Goal: Task Accomplishment & Management: Use online tool/utility

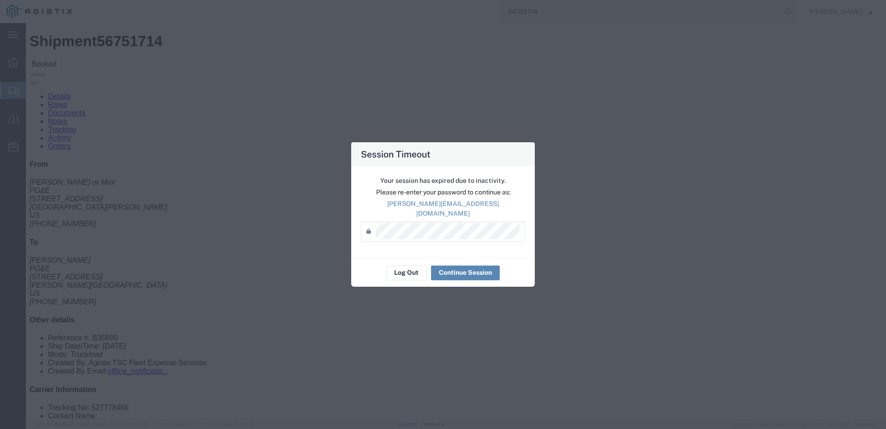
click at [460, 269] on button "Continue Session" at bounding box center [465, 272] width 69 height 15
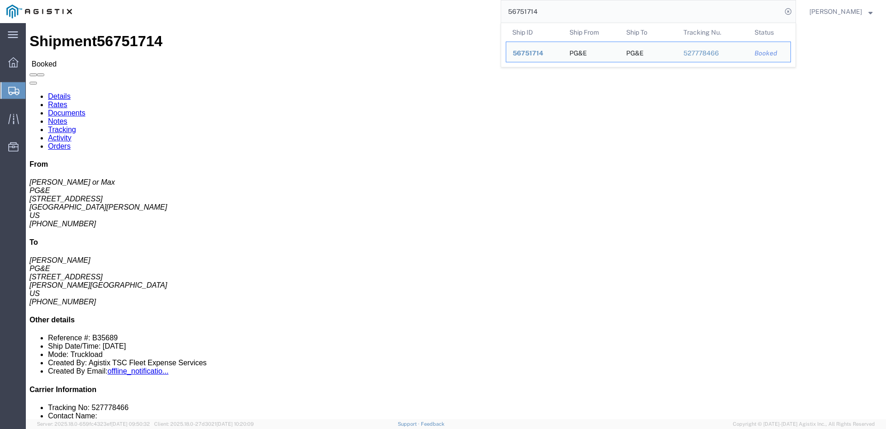
drag, startPoint x: 563, startPoint y: 13, endPoint x: 457, endPoint y: 6, distance: 106.4
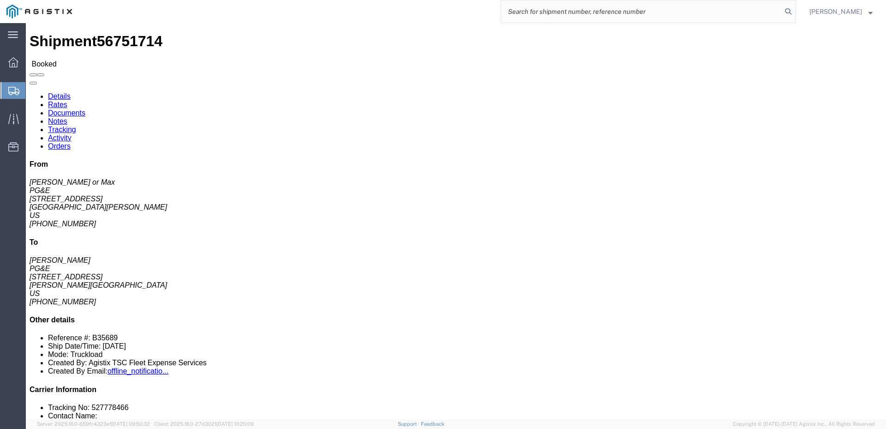
paste input "56771495"
type input "56771495"
click at [794, 12] on icon at bounding box center [788, 11] width 13 height 13
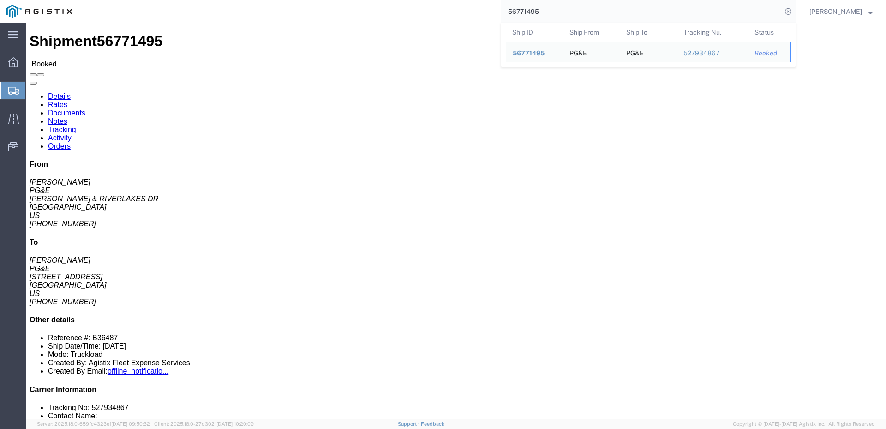
click p "General: B36487 Job Number: 74051442 Route: SH-W91546640 Route: [GEOGRAPHIC_DAT…"
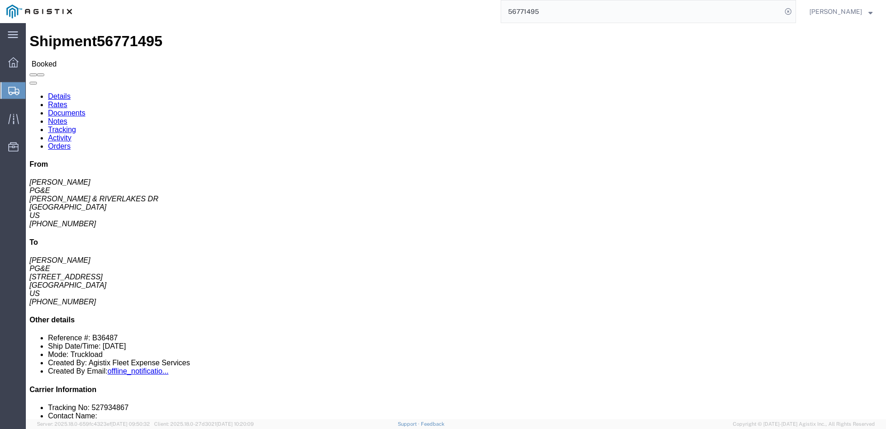
click span
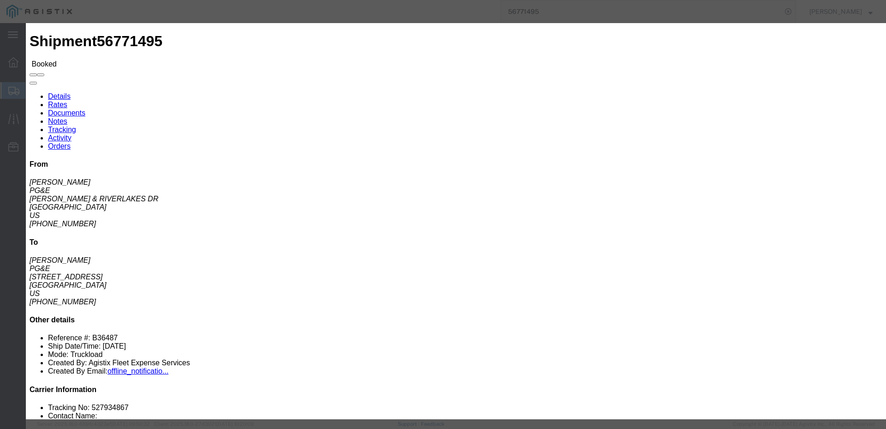
click input "text"
type input "[EMAIL_ADDRESS][DOMAIN_NAME]"
click input "PGE Fleet Bill Of Lading"
checkbox input "true"
click button "Send"
